Goal: Transaction & Acquisition: Purchase product/service

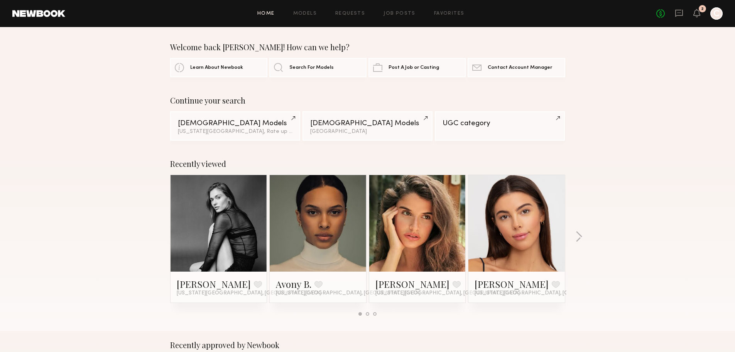
click at [223, 223] on link at bounding box center [218, 223] width 47 height 97
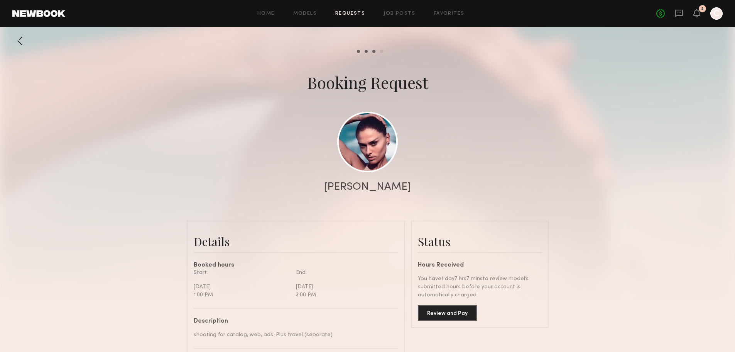
scroll to position [724, 0]
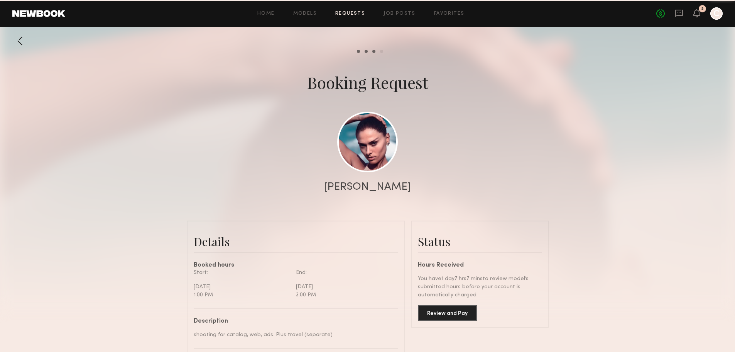
click at [703, 9] on div "2" at bounding box center [702, 9] width 3 height 4
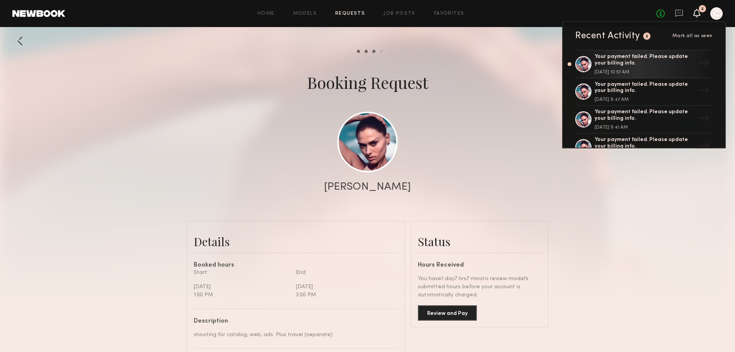
click at [698, 15] on icon at bounding box center [697, 12] width 6 height 5
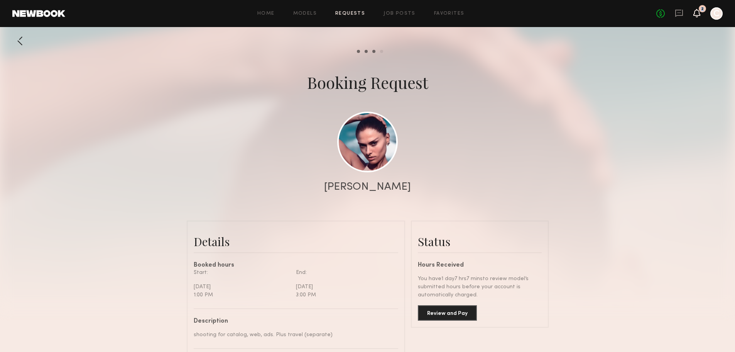
click at [698, 15] on icon at bounding box center [697, 12] width 6 height 5
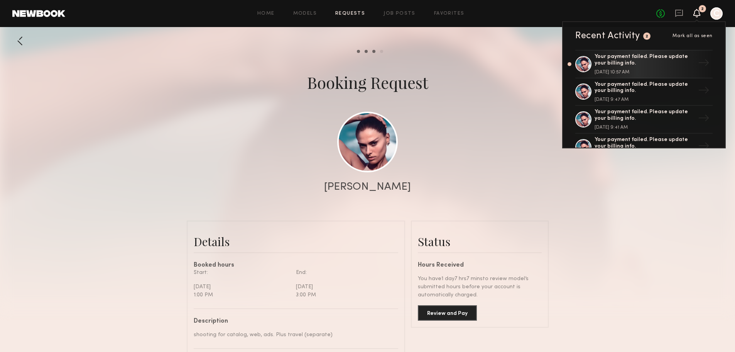
click at [556, 232] on div at bounding box center [367, 154] width 735 height 309
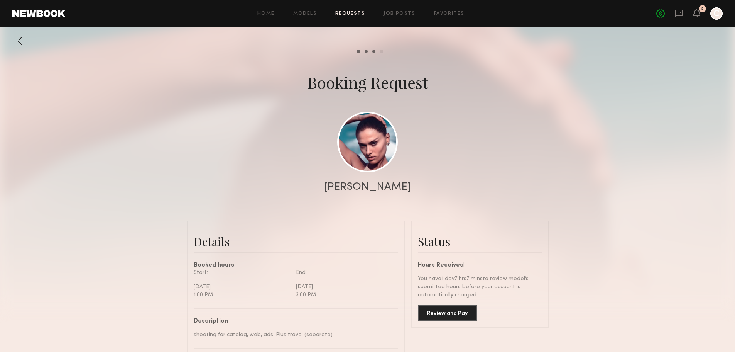
scroll to position [193, 0]
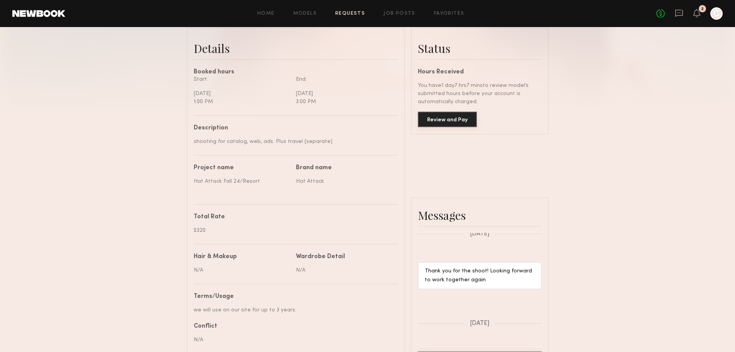
click at [453, 123] on button "Review and Pay" at bounding box center [447, 119] width 59 height 15
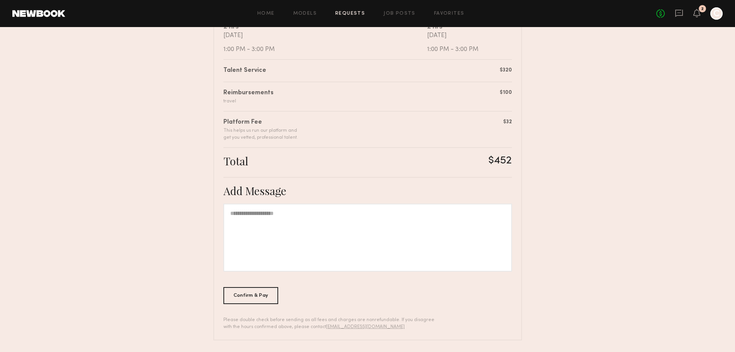
scroll to position [171, 0]
click at [268, 297] on div "Confirm & Pay" at bounding box center [251, 294] width 55 height 17
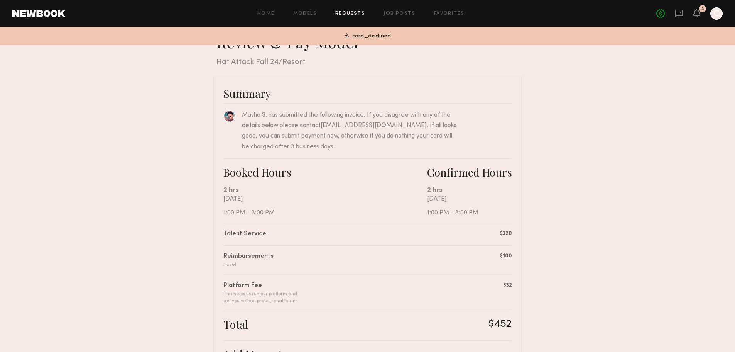
scroll to position [0, 0]
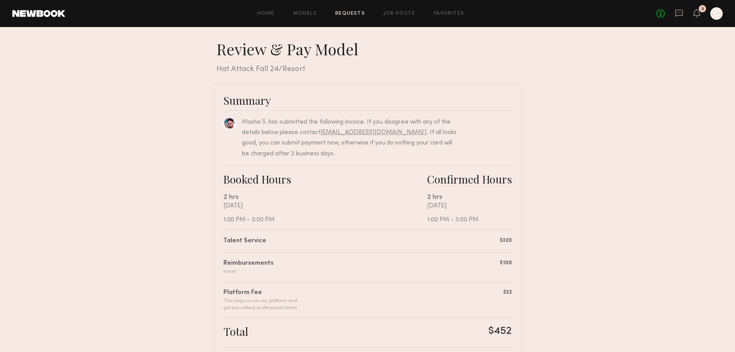
click at [719, 12] on div at bounding box center [717, 13] width 12 height 12
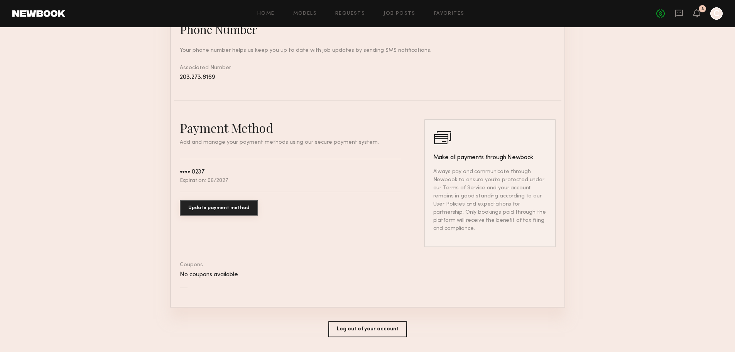
click at [223, 215] on button "Update payment method" at bounding box center [219, 207] width 78 height 15
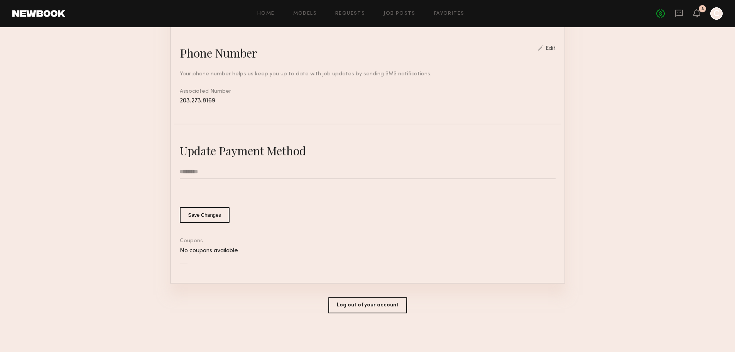
scroll to position [338, 0]
click at [220, 171] on input "text" at bounding box center [368, 171] width 376 height 15
type input "**********"
type input "*"
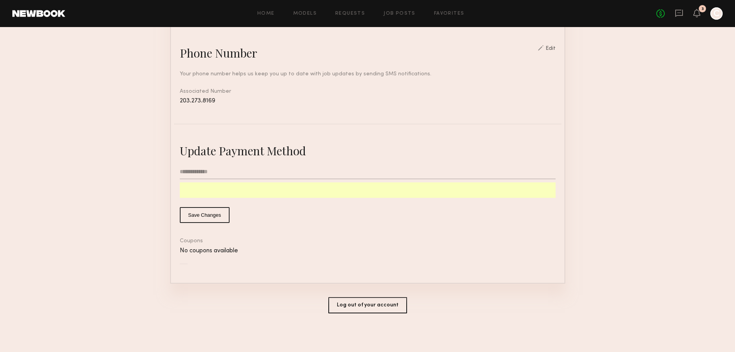
click at [216, 216] on button "Save Changes" at bounding box center [205, 215] width 50 height 16
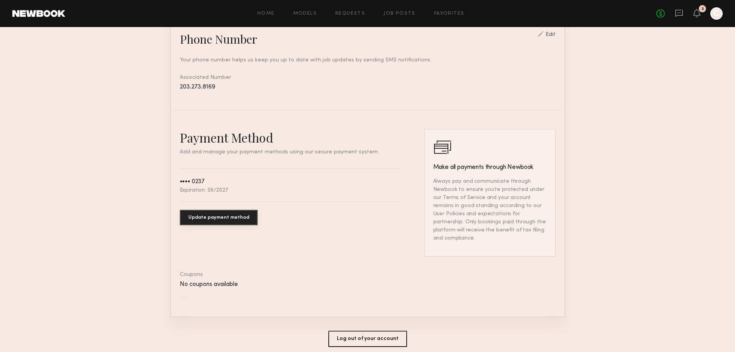
click at [308, 230] on div "Payment Method Add and manage your payment methods using our secure payment sys…" at bounding box center [291, 192] width 222 height 127
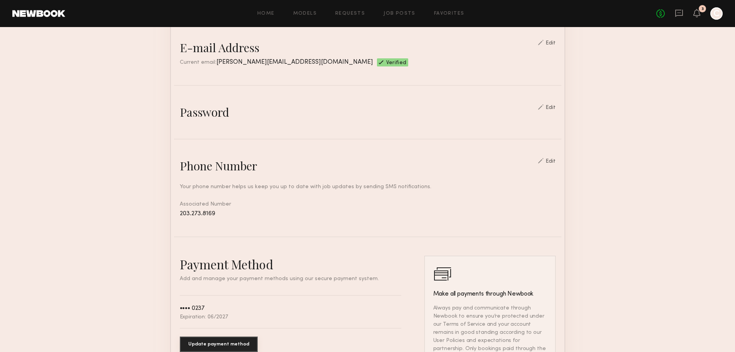
scroll to position [377, 0]
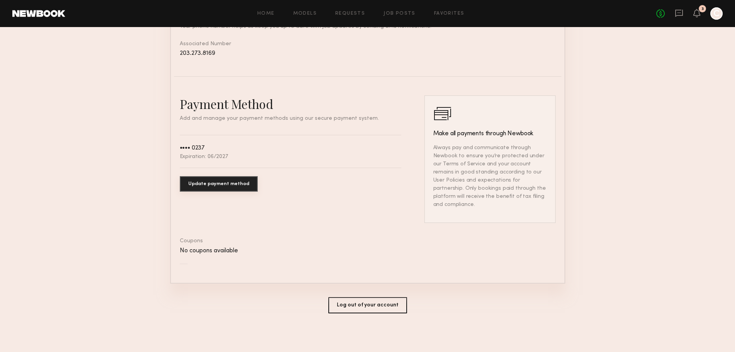
click at [230, 159] on div "•••• 0237 Expiration: 06/2027" at bounding box center [291, 151] width 222 height 16
click at [226, 191] on button "Update payment method" at bounding box center [219, 183] width 78 height 15
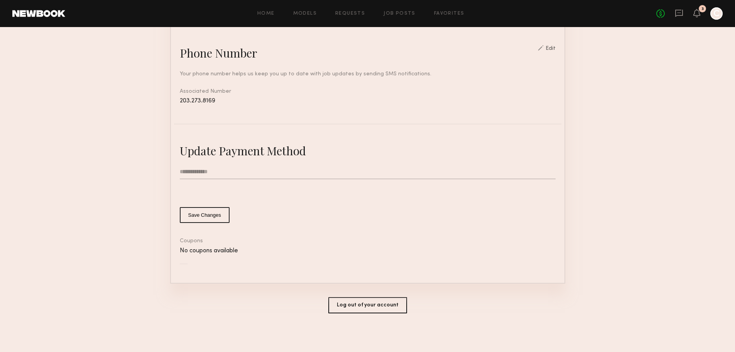
click at [228, 172] on input "**********" at bounding box center [368, 171] width 376 height 15
click at [196, 208] on button "Save Changes" at bounding box center [205, 215] width 50 height 16
click at [703, 11] on div "3" at bounding box center [703, 9] width 2 height 4
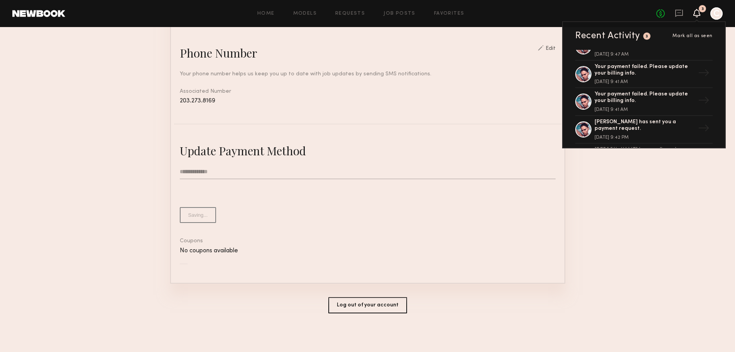
scroll to position [77, 0]
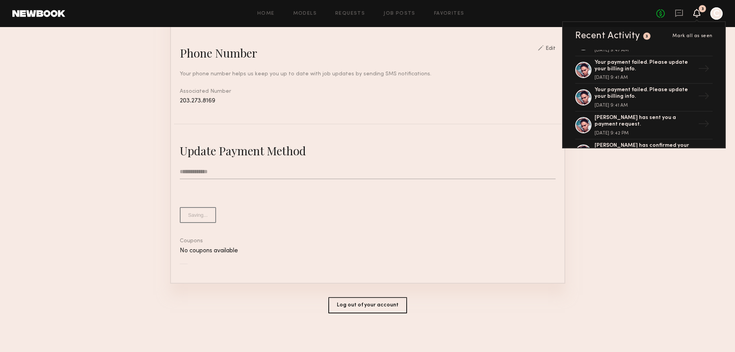
click at [662, 116] on div "[PERSON_NAME] has sent you a payment request." at bounding box center [645, 121] width 100 height 13
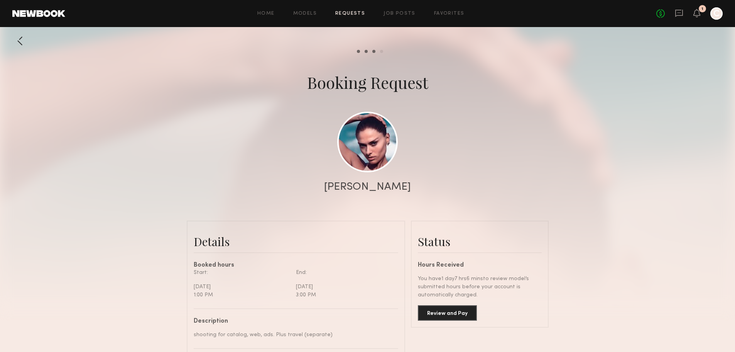
scroll to position [724, 0]
click at [454, 315] on button "Review and Pay" at bounding box center [447, 312] width 59 height 15
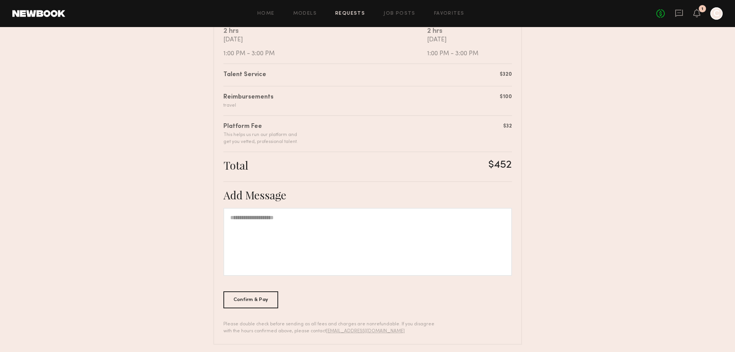
scroll to position [171, 0]
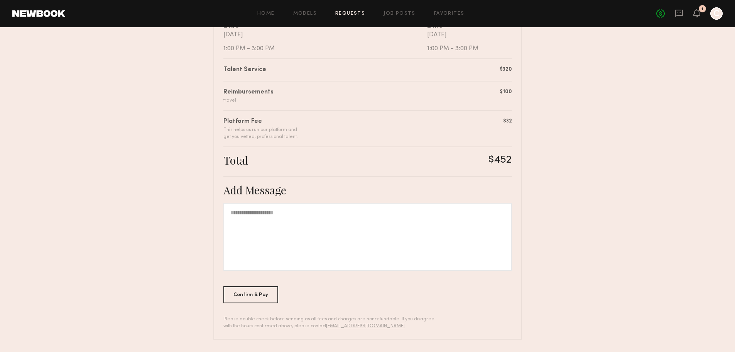
click at [230, 303] on div "Summary [PERSON_NAME] has submitted the following invoice. If you disagree with…" at bounding box center [367, 125] width 309 height 427
click at [234, 299] on div "Confirm & Pay" at bounding box center [251, 294] width 55 height 17
